Goal: Task Accomplishment & Management: Use online tool/utility

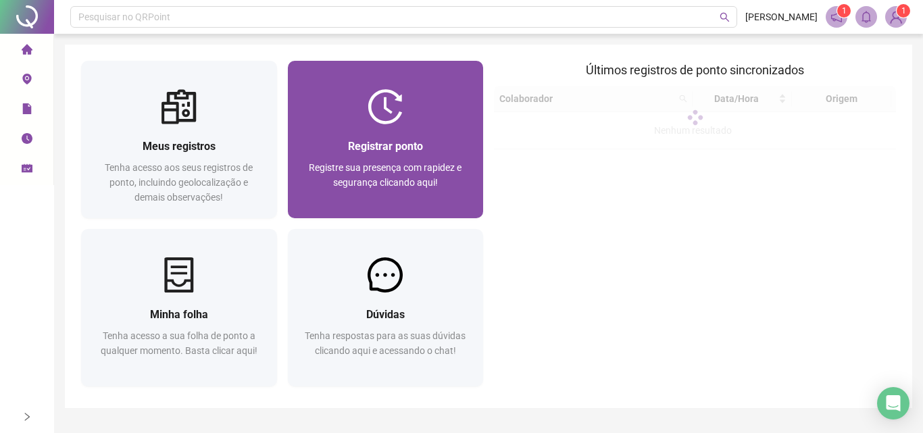
click at [418, 138] on div "Registrar ponto" at bounding box center [385, 146] width 163 height 17
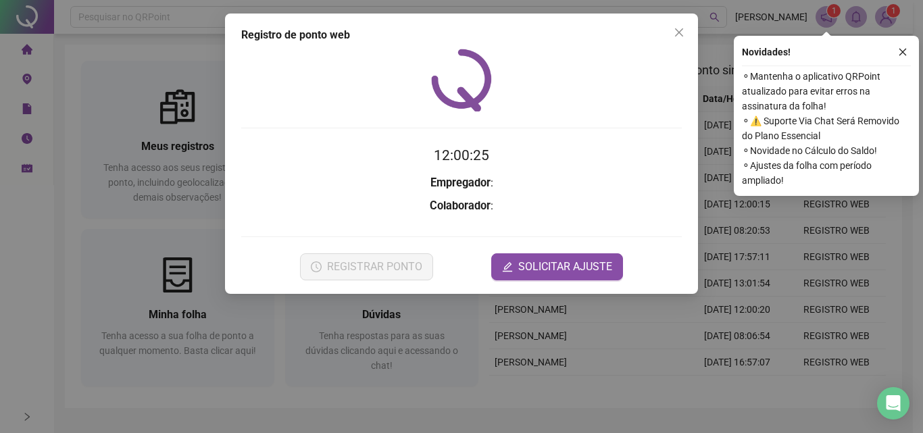
drag, startPoint x: 502, startPoint y: 75, endPoint x: 517, endPoint y: 98, distance: 27.7
click at [518, 98] on div at bounding box center [461, 80] width 440 height 63
drag, startPoint x: 509, startPoint y: 102, endPoint x: 521, endPoint y: 125, distance: 25.7
click at [532, 118] on div "12:00:25 Empregador : Colaborador : REGISTRAR PONTO SOLICITAR AJUSTE" at bounding box center [461, 165] width 440 height 232
drag, startPoint x: 609, startPoint y: 130, endPoint x: 618, endPoint y: 128, distance: 9.0
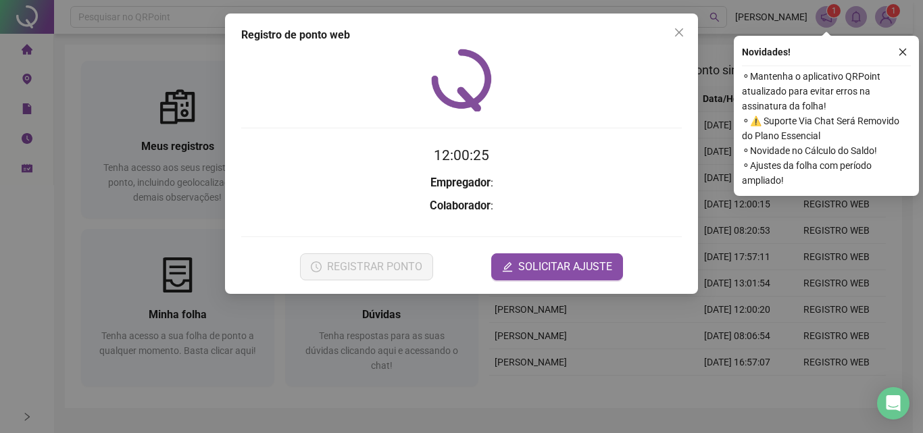
click at [618, 128] on div "12:00:25 Empregador : Colaborador : REGISTRAR PONTO SOLICITAR AJUSTE" at bounding box center [461, 165] width 440 height 232
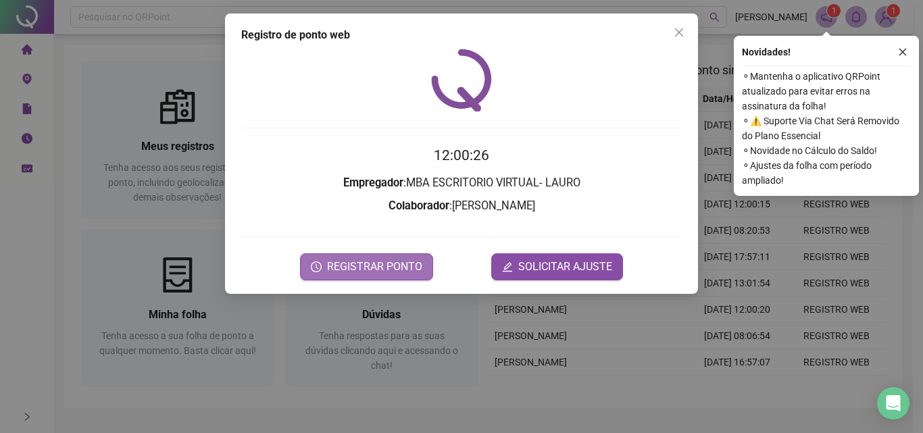
click at [401, 257] on button "REGISTRAR PONTO" at bounding box center [366, 266] width 133 height 27
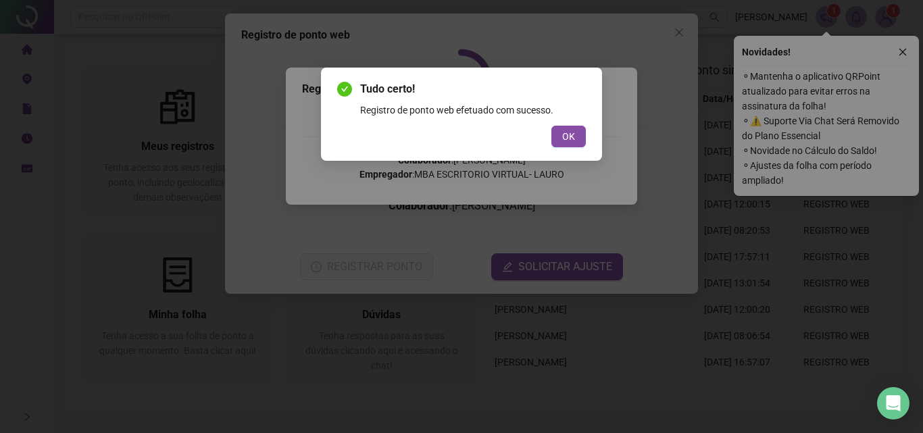
click at [567, 124] on div "Tudo certo! Registro de ponto web efetuado com sucesso. OK" at bounding box center [461, 114] width 249 height 66
click at [565, 132] on span "OK" at bounding box center [568, 136] width 13 height 15
